Goal: Task Accomplishment & Management: Manage account settings

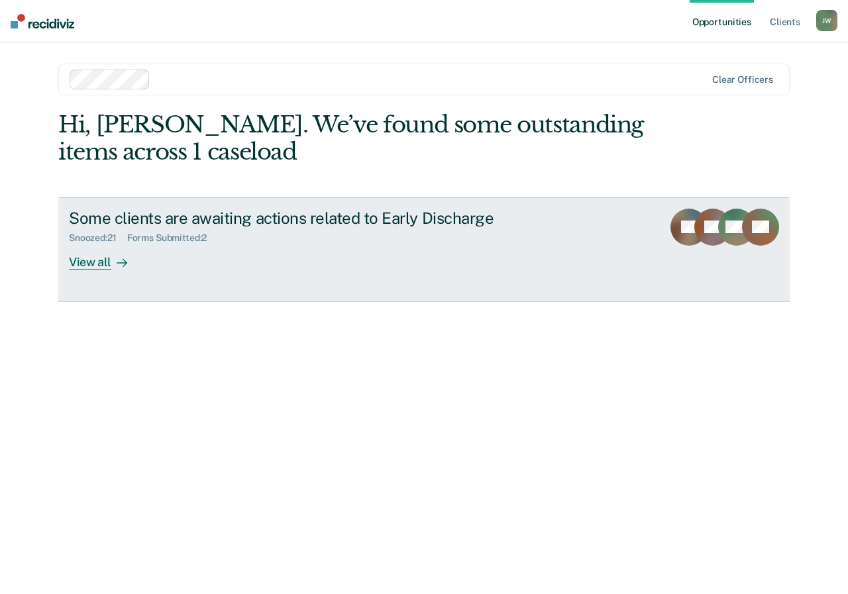
click at [105, 267] on div "View all" at bounding box center [106, 257] width 74 height 26
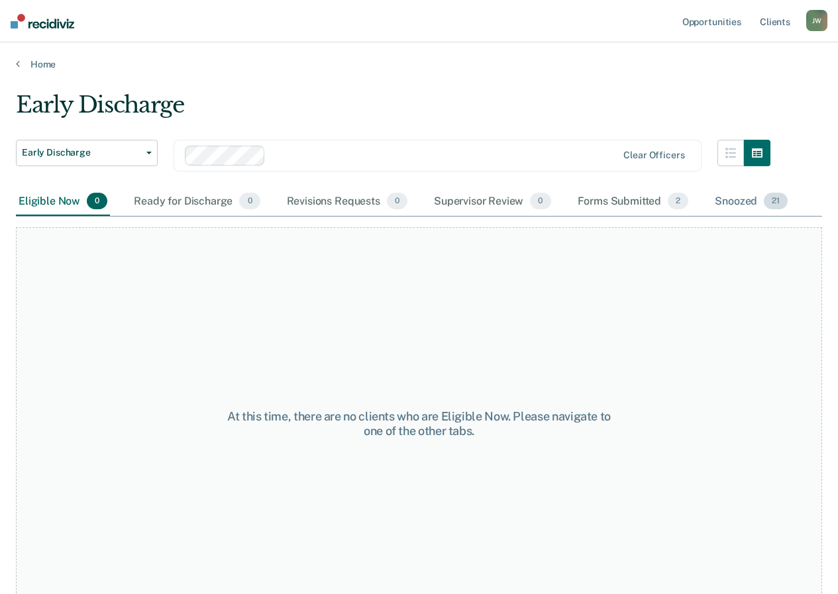
click at [739, 203] on div "Snoozed 21" at bounding box center [751, 202] width 78 height 29
